Goal: Task Accomplishment & Management: Complete application form

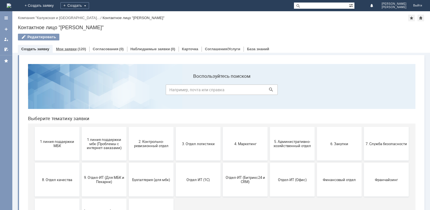
click at [75, 49] on div "Мои заявки (120)" at bounding box center [71, 49] width 30 height 4
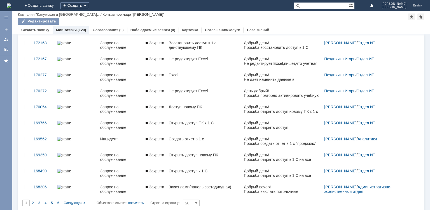
scroll to position [188, 0]
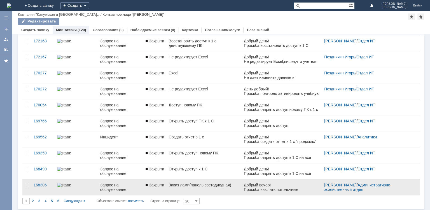
click at [183, 188] on link "Заказ ламп(панель светодиодная)" at bounding box center [204, 187] width 75 height 16
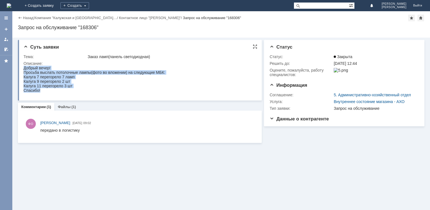
drag, startPoint x: 24, startPoint y: 68, endPoint x: 79, endPoint y: 90, distance: 59.9
click at [79, 90] on body "Добрый вечер! Просьба выслать потолочные лампы(фото во вложении) на следующие М…" at bounding box center [95, 79] width 142 height 27
copy body "Добрый вечер! Просьба выслать потолочные лампы(фото во вложении) на следующие М…"
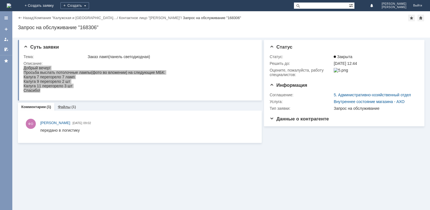
click at [65, 104] on div "Файлы (1)" at bounding box center [66, 107] width 25 height 8
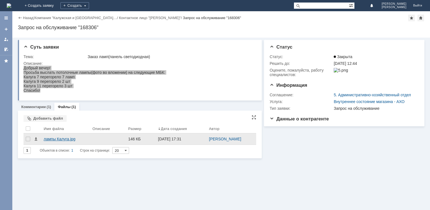
click at [57, 141] on div "лампы Калуга.jpg" at bounding box center [65, 138] width 49 height 11
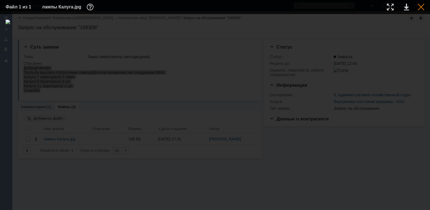
click at [421, 6] on div at bounding box center [421, 7] width 7 height 7
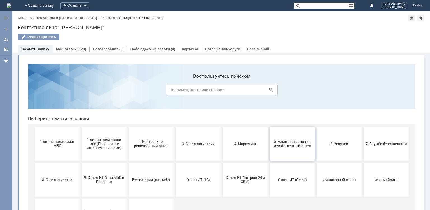
click at [284, 149] on button "5. Административно-хозяйственный отдел" at bounding box center [292, 144] width 45 height 34
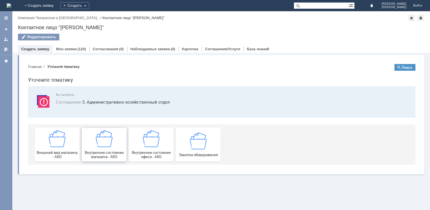
click at [104, 139] on img at bounding box center [104, 138] width 17 height 17
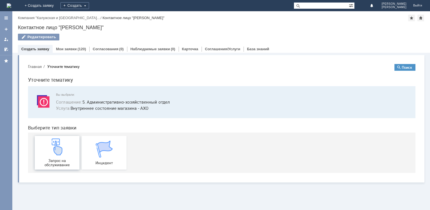
click at [66, 147] on div "Запрос на обслуживание" at bounding box center [56, 152] width 41 height 29
click at [89, 3] on div "Создать" at bounding box center [75, 5] width 29 height 7
click at [104, 19] on link "Заявка" at bounding box center [83, 16] width 43 height 7
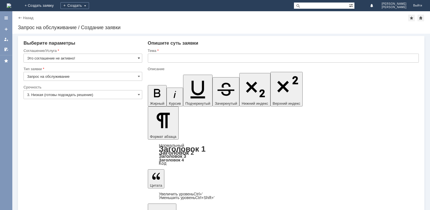
click at [138, 57] on span at bounding box center [139, 58] width 2 height 4
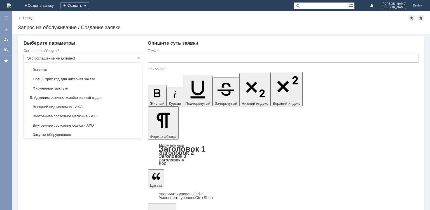
scroll to position [355, 0]
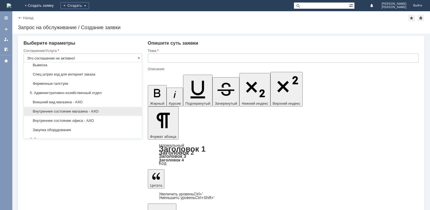
click at [92, 109] on span "Внутреннее состояние магазина - АХО" at bounding box center [83, 111] width 112 height 4
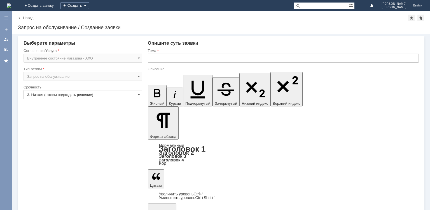
type input "Внутреннее состояние магазина - АХО"
click at [121, 96] on input "3. Низкая (готовы подождать решение)" at bounding box center [83, 94] width 119 height 9
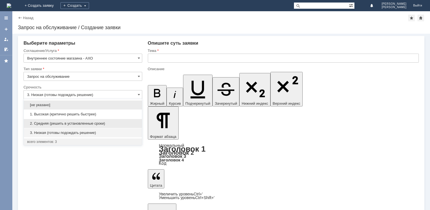
click at [86, 124] on span "2. Средняя (решить в установленные сроки)" at bounding box center [83, 123] width 112 height 4
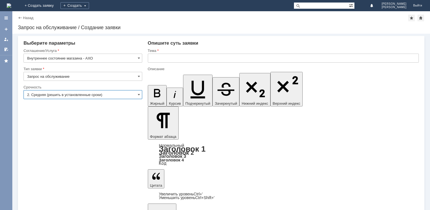
type input "2. Средняя (решить в установленные сроки)"
click at [170, 55] on input "text" at bounding box center [283, 58] width 271 height 9
paste input "Заказ ламп(панель светодиодная)"
type input "Заказ ламп(панель светодиодная) [GEOGRAPHIC_DATA]"
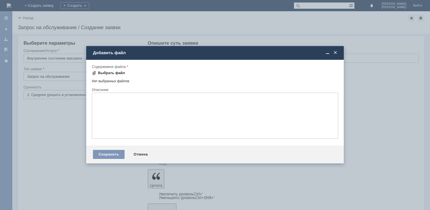
click at [116, 71] on div "Выбрать файл" at bounding box center [111, 73] width 27 height 4
click at [114, 71] on div "Выбрать файл" at bounding box center [111, 73] width 27 height 4
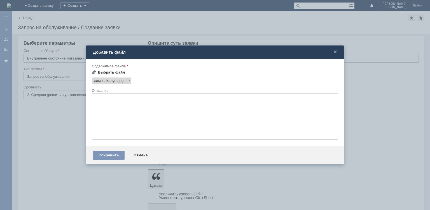
scroll to position [0, 0]
click at [109, 154] on div "Сохранить" at bounding box center [109, 154] width 32 height 9
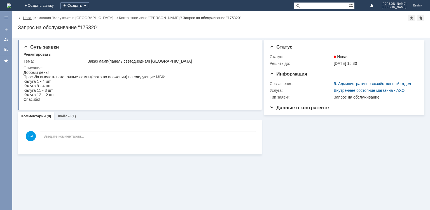
click at [31, 17] on link "Назад" at bounding box center [28, 18] width 10 height 4
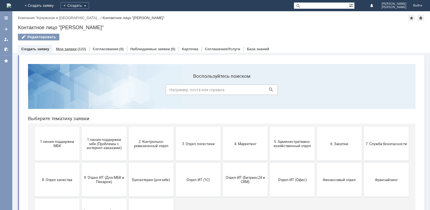
click at [78, 51] on div "Мои заявки (122)" at bounding box center [71, 49] width 37 height 8
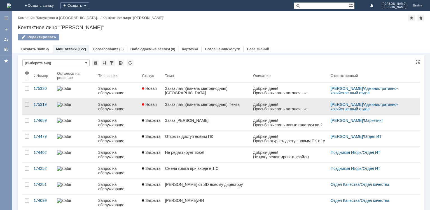
click at [170, 106] on div "Заказ ламп(панель светодиодная) Пенза" at bounding box center [207, 104] width 84 height 4
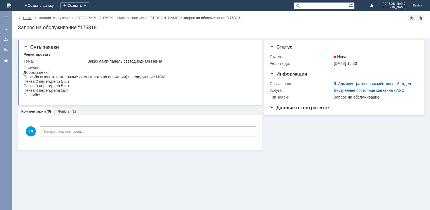
click at [30, 16] on link "Назад" at bounding box center [28, 18] width 10 height 4
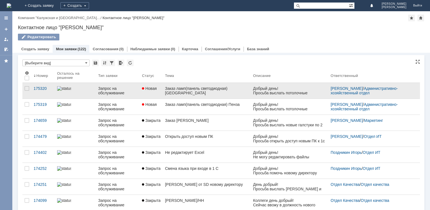
click at [184, 89] on div "Заказ ламп(панель светодиодная) [GEOGRAPHIC_DATA]" at bounding box center [207, 90] width 84 height 9
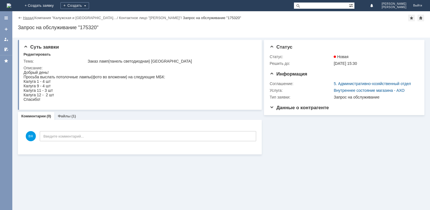
click at [28, 17] on link "Назад" at bounding box center [28, 18] width 10 height 4
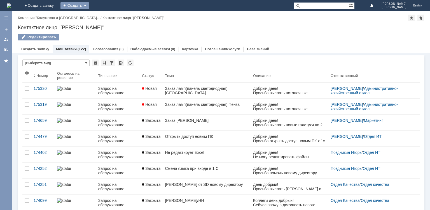
click at [89, 2] on div "Создать" at bounding box center [75, 5] width 29 height 7
click at [104, 17] on link "Заявка" at bounding box center [83, 16] width 43 height 7
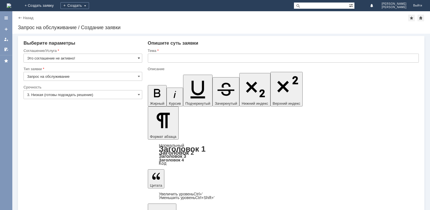
click at [138, 56] on span at bounding box center [139, 58] width 2 height 4
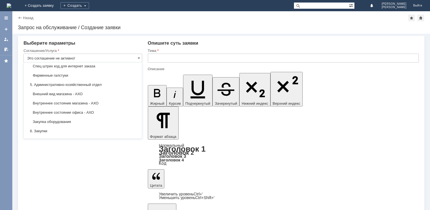
scroll to position [368, 0]
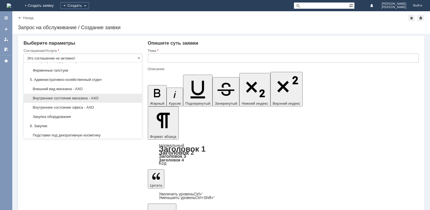
click at [110, 96] on span "Внутреннее состояние магазина - АХО" at bounding box center [83, 98] width 112 height 4
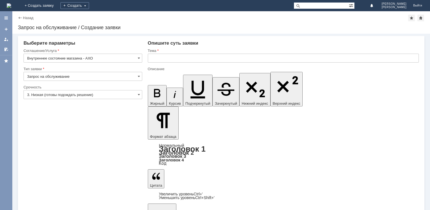
type input "Внутреннее состояние магазина - АХО"
click at [110, 96] on input "3. Низкая (готовы подождать решение)" at bounding box center [83, 94] width 119 height 9
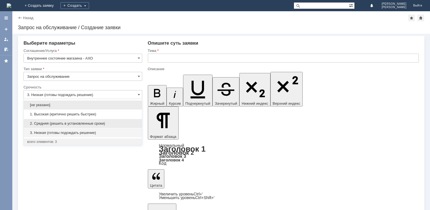
click at [101, 122] on span "2. Средняя (решить в установленные сроки)" at bounding box center [83, 123] width 112 height 4
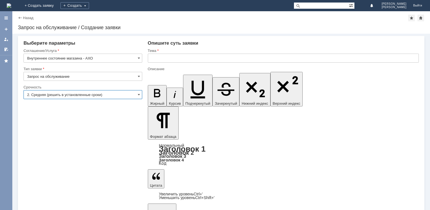
type input "2. Средняя (решить в установленные сроки)"
click at [175, 59] on input "text" at bounding box center [283, 58] width 271 height 9
type input "Заказ хоз инвентаря(Пенза)"
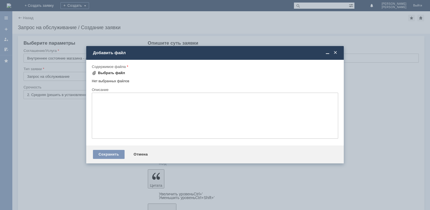
click at [108, 72] on div "Выбрать файл" at bounding box center [111, 73] width 27 height 4
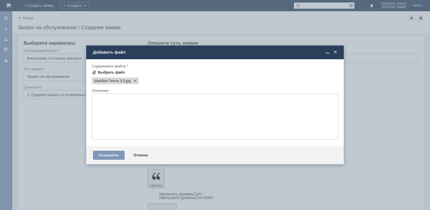
scroll to position [0, 0]
click at [116, 155] on div "Сохранить" at bounding box center [109, 154] width 32 height 9
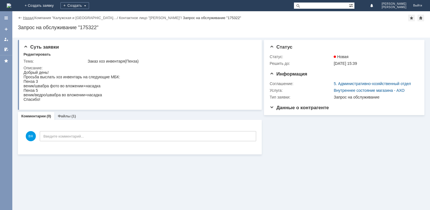
click at [28, 18] on link "Назад" at bounding box center [28, 18] width 10 height 4
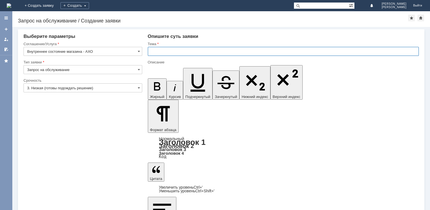
click at [165, 50] on input "text" at bounding box center [283, 51] width 271 height 9
type input "Заказ ламп(панель светодиодная) Пенза"
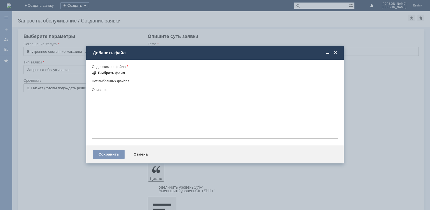
click at [115, 75] on div "Выбрать файл" at bounding box center [111, 73] width 27 height 4
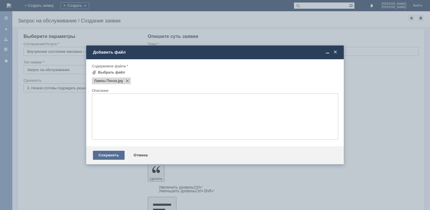
click at [108, 151] on div "Сохранить" at bounding box center [109, 154] width 32 height 9
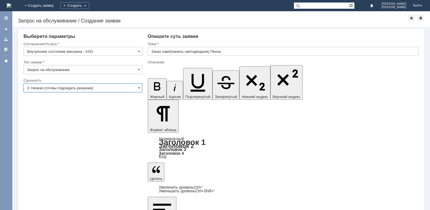
click at [132, 88] on input "3. Низкая (готовы подождать решение)" at bounding box center [83, 87] width 119 height 9
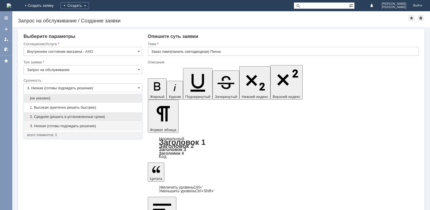
click at [83, 114] on span "2. Средняя (решить в установленные сроки)" at bounding box center [83, 116] width 112 height 4
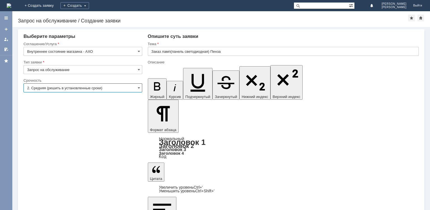
type input "2. Средняя (решить в установленные сроки)"
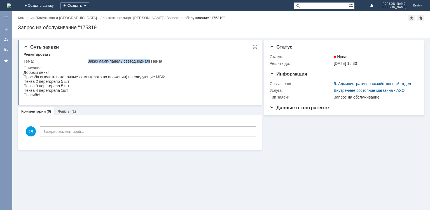
drag, startPoint x: 88, startPoint y: 60, endPoint x: 151, endPoint y: 59, distance: 62.8
click at [151, 59] on div "Заказ ламп(панель светодиодная) Пенза" at bounding box center [171, 61] width 166 height 4
copy div "Заказ ламп(панель светодиодная)"
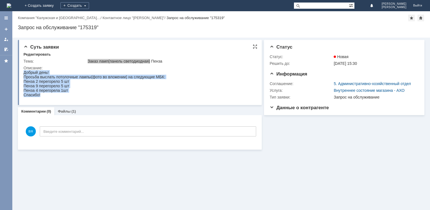
drag, startPoint x: 24, startPoint y: 72, endPoint x: 66, endPoint y: 95, distance: 47.7
click at [66, 95] on body "Добрый день! Просьба выслать потолочные лампы(фото во вложении) на следующие МБ…" at bounding box center [95, 83] width 142 height 27
copy body "Добрый день! Просьба выслать потолочные лампы(фото во вложении) на следующие МБ…"
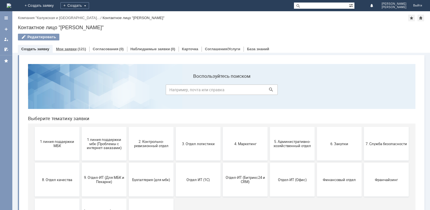
click at [65, 47] on link "Мои заявки" at bounding box center [66, 49] width 21 height 4
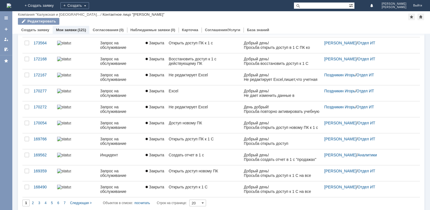
scroll to position [188, 0]
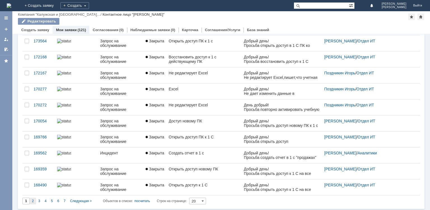
click at [33, 197] on div "2" at bounding box center [33, 200] width 6 height 7
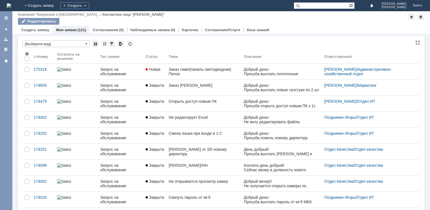
type input "2"
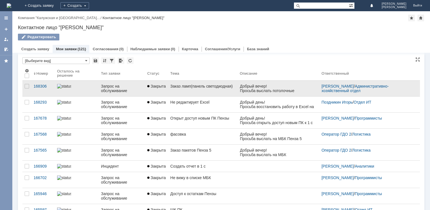
click at [206, 88] on div "Заказ ламп(панель светодиодная)" at bounding box center [202, 86] width 65 height 4
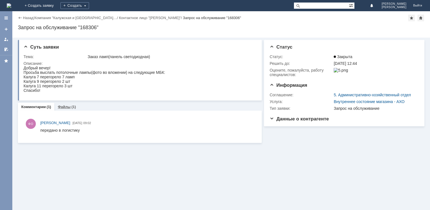
click at [64, 106] on link "Файлы" at bounding box center [64, 107] width 13 height 4
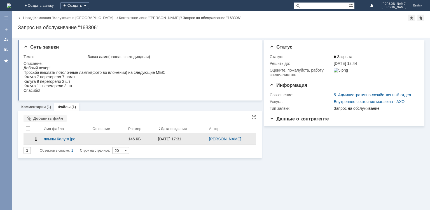
click at [36, 139] on span at bounding box center [36, 138] width 4 height 4
